Goal: Register for event/course

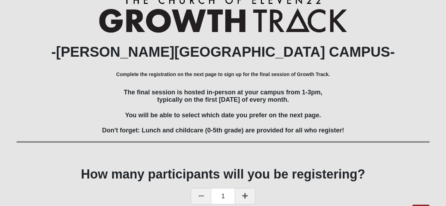
scroll to position [78, 0]
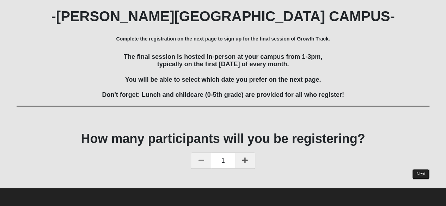
click at [420, 170] on link "Next" at bounding box center [420, 174] width 17 height 10
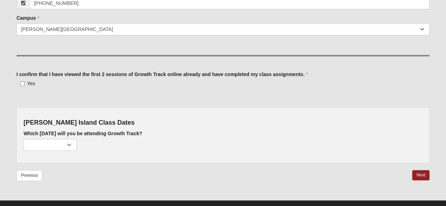
scroll to position [184, 0]
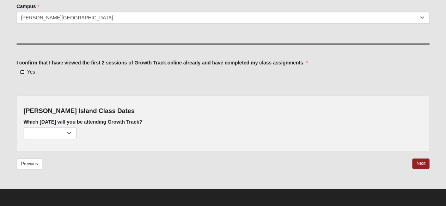
click at [20, 72] on input "Yes" at bounding box center [22, 72] width 5 height 5
checkbox input "true"
click at [69, 133] on select "[DATE] (none remaining) [DATE] (none remaining) [DATE] (none remaining) [DATE] …" at bounding box center [50, 133] width 53 height 12
click at [70, 133] on select "[DATE] (none remaining) [DATE] (none remaining) [DATE] (none remaining) [DATE] …" at bounding box center [50, 133] width 53 height 12
select select "649"
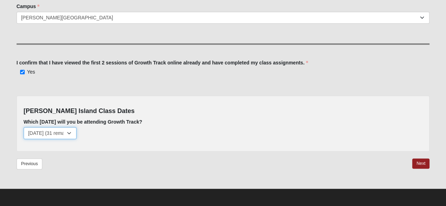
click at [24, 127] on select "[DATE] (none remaining) [DATE] (none remaining) [DATE] (none remaining) [DATE] …" at bounding box center [50, 133] width 53 height 12
click at [421, 160] on link "Next" at bounding box center [420, 164] width 17 height 10
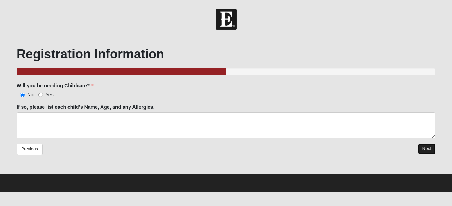
click at [425, 147] on link "Next" at bounding box center [426, 149] width 17 height 10
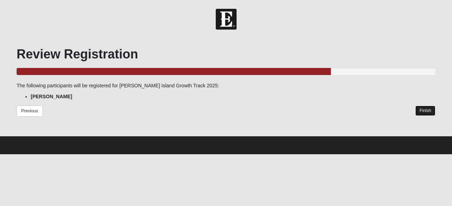
click at [420, 109] on link "Finish" at bounding box center [425, 111] width 20 height 10
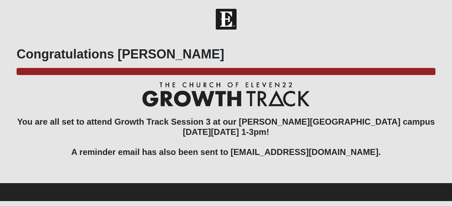
click at [362, 150] on h3 "You are all set to attend Growth Track Session 3 at our [PERSON_NAME][GEOGRAPHI…" at bounding box center [226, 125] width 418 height 86
